Goal: Task Accomplishment & Management: Manage account settings

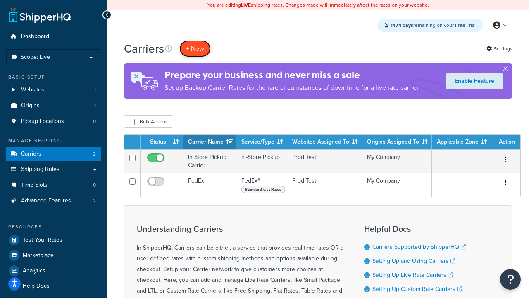
click at [195, 49] on button "+ New" at bounding box center [194, 48] width 31 height 17
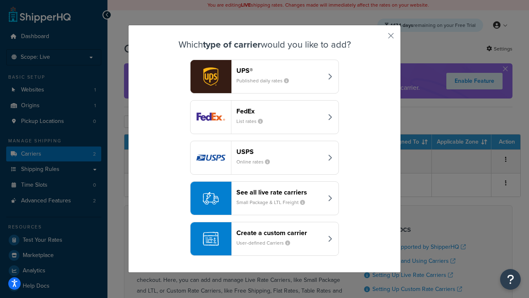
click at [265, 117] on div "FedEx List rates" at bounding box center [279, 117] width 86 height 20
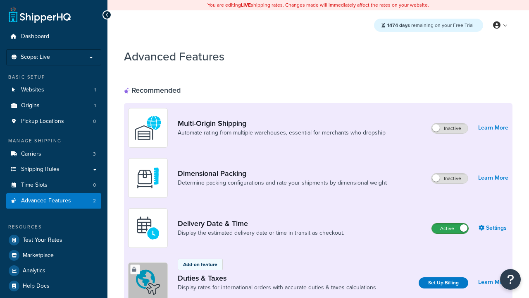
click at [450, 229] on label "Active" at bounding box center [450, 228] width 36 height 10
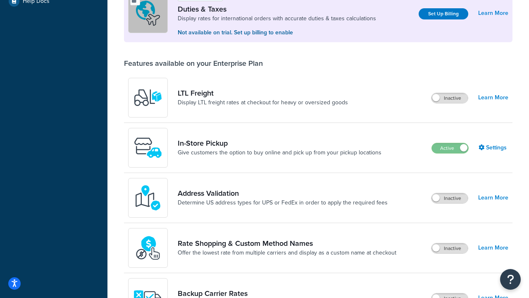
scroll to position [253, 0]
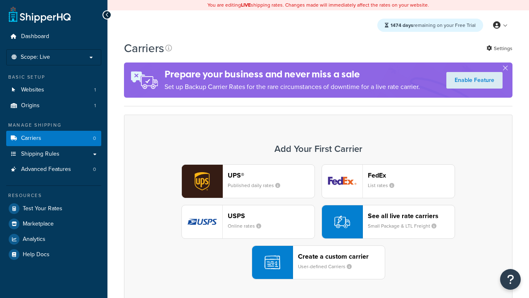
click at [318, 222] on div "UPS® Published daily rates FedEx List rates USPS Online rates See all live rate…" at bounding box center [318, 221] width 371 height 115
click at [411, 175] on header "FedEx" at bounding box center [411, 175] width 87 height 8
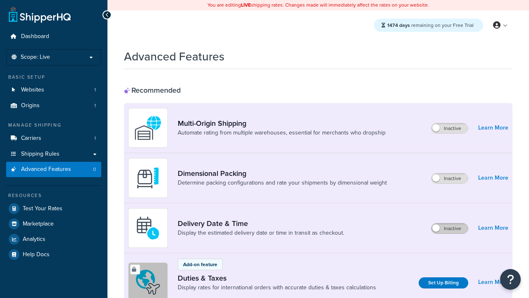
click at [450, 229] on label "Inactive" at bounding box center [450, 228] width 36 height 10
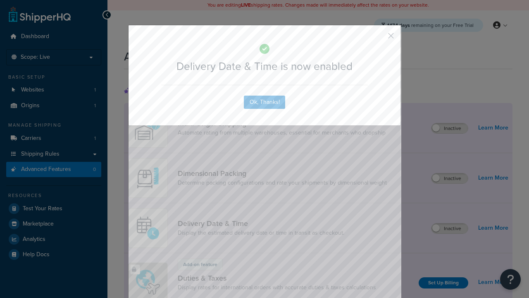
click at [379, 38] on button "button" at bounding box center [379, 39] width 2 height 2
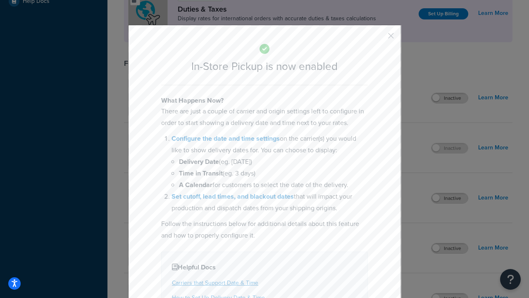
scroll to position [284, 0]
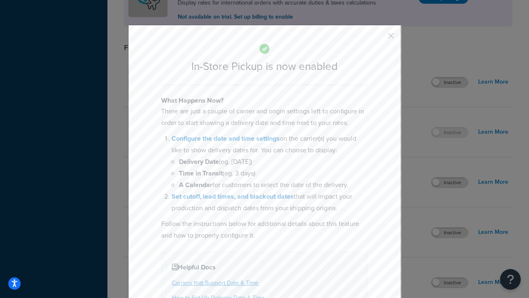
click at [379, 38] on button "button" at bounding box center [379, 39] width 2 height 2
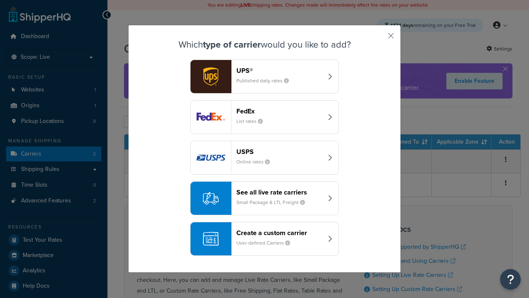
click at [265, 239] on div "Create a custom carrier User-defined Carriers" at bounding box center [279, 239] width 86 height 20
